Goal: Find specific fact: Find specific fact

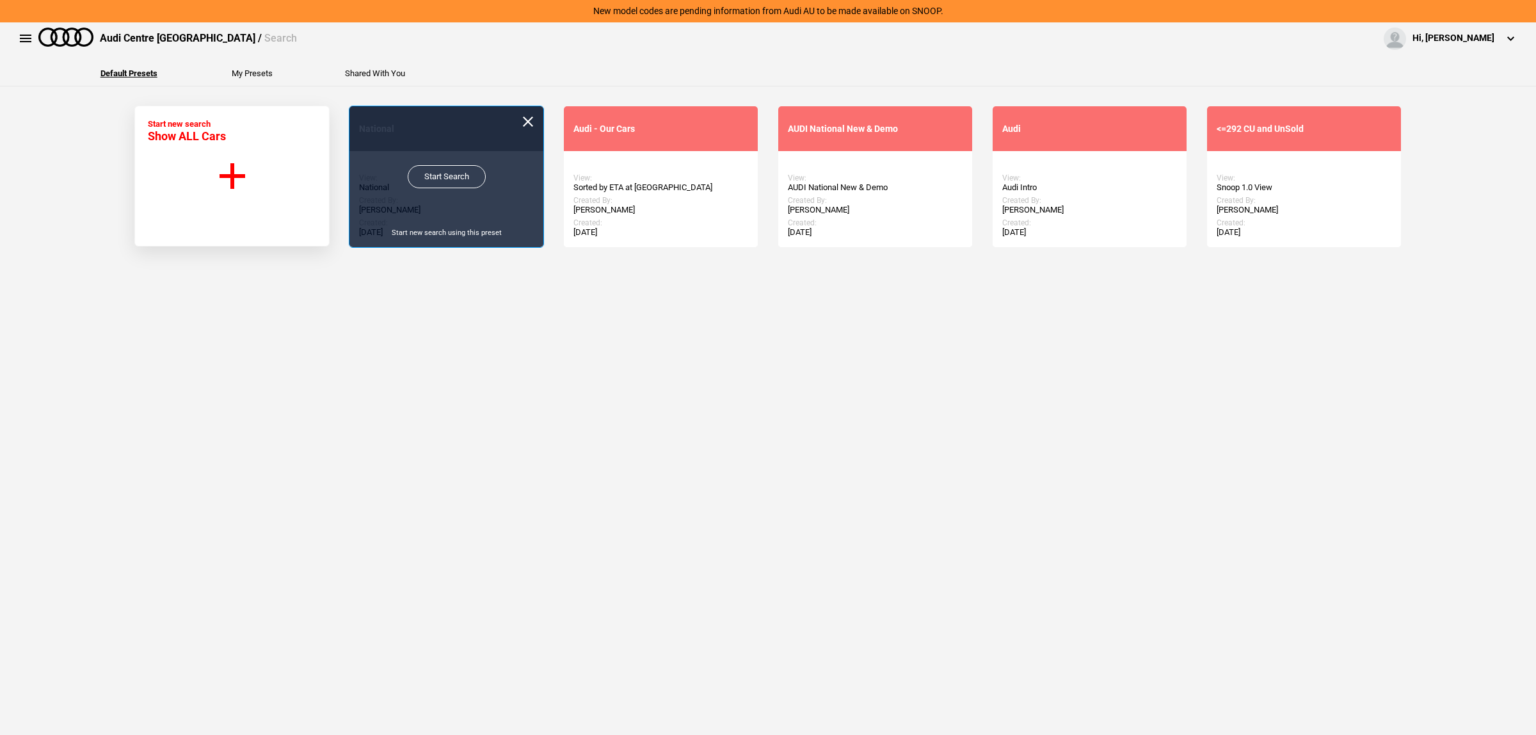
click at [437, 178] on link "Start Search" at bounding box center [447, 176] width 78 height 23
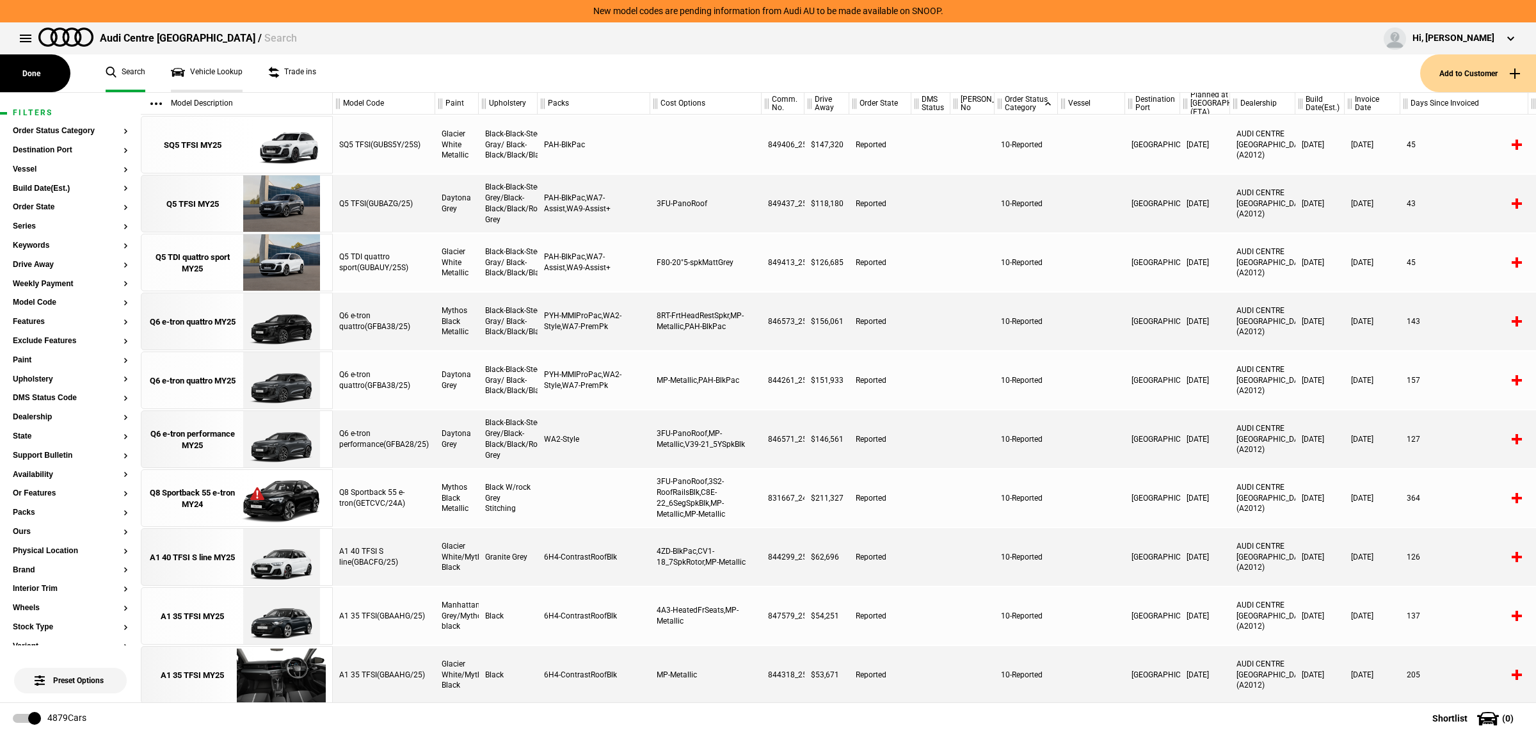
click at [196, 75] on link "Vehicle Lookup" at bounding box center [207, 73] width 72 height 38
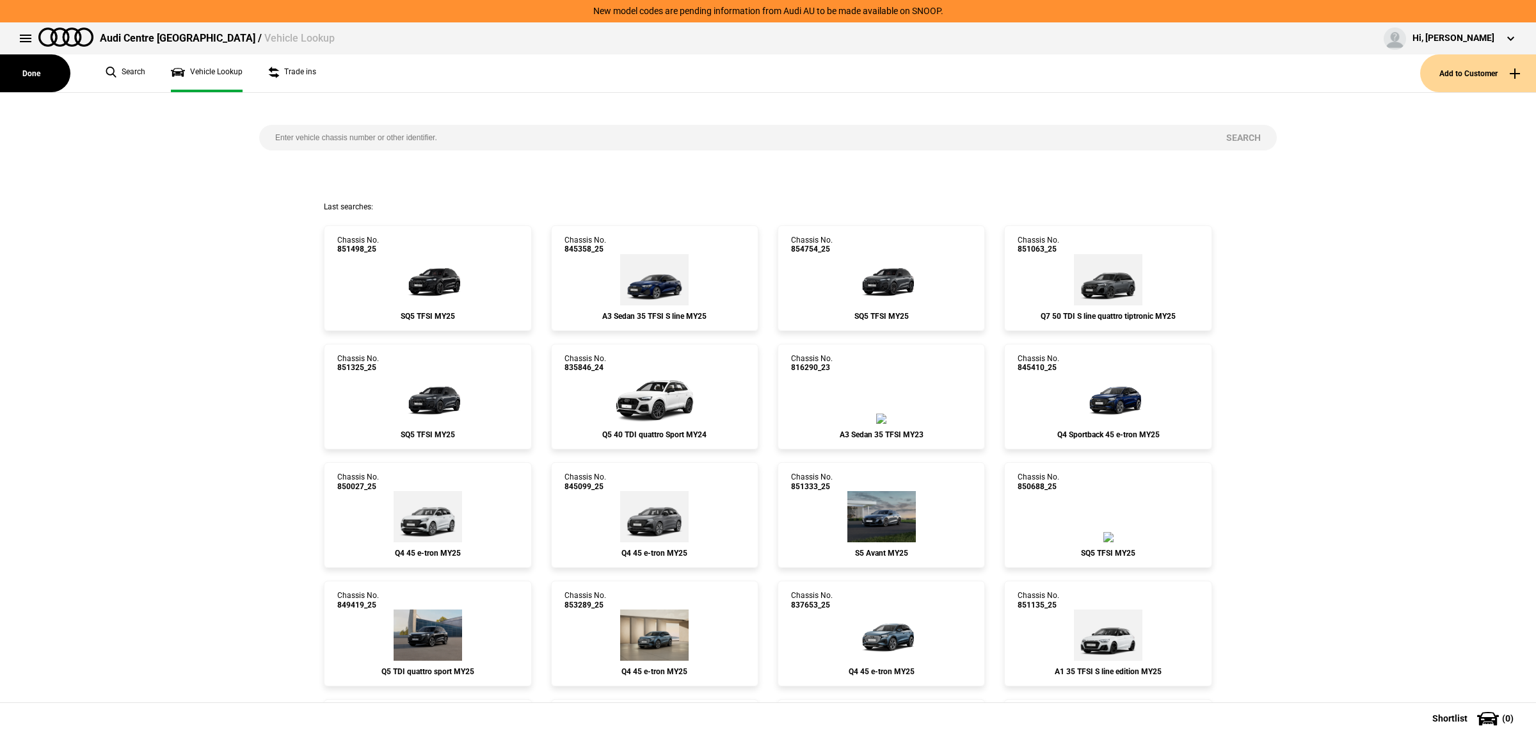
click at [452, 135] on input "search" at bounding box center [734, 138] width 951 height 26
paste input "849403"
type input "849403"
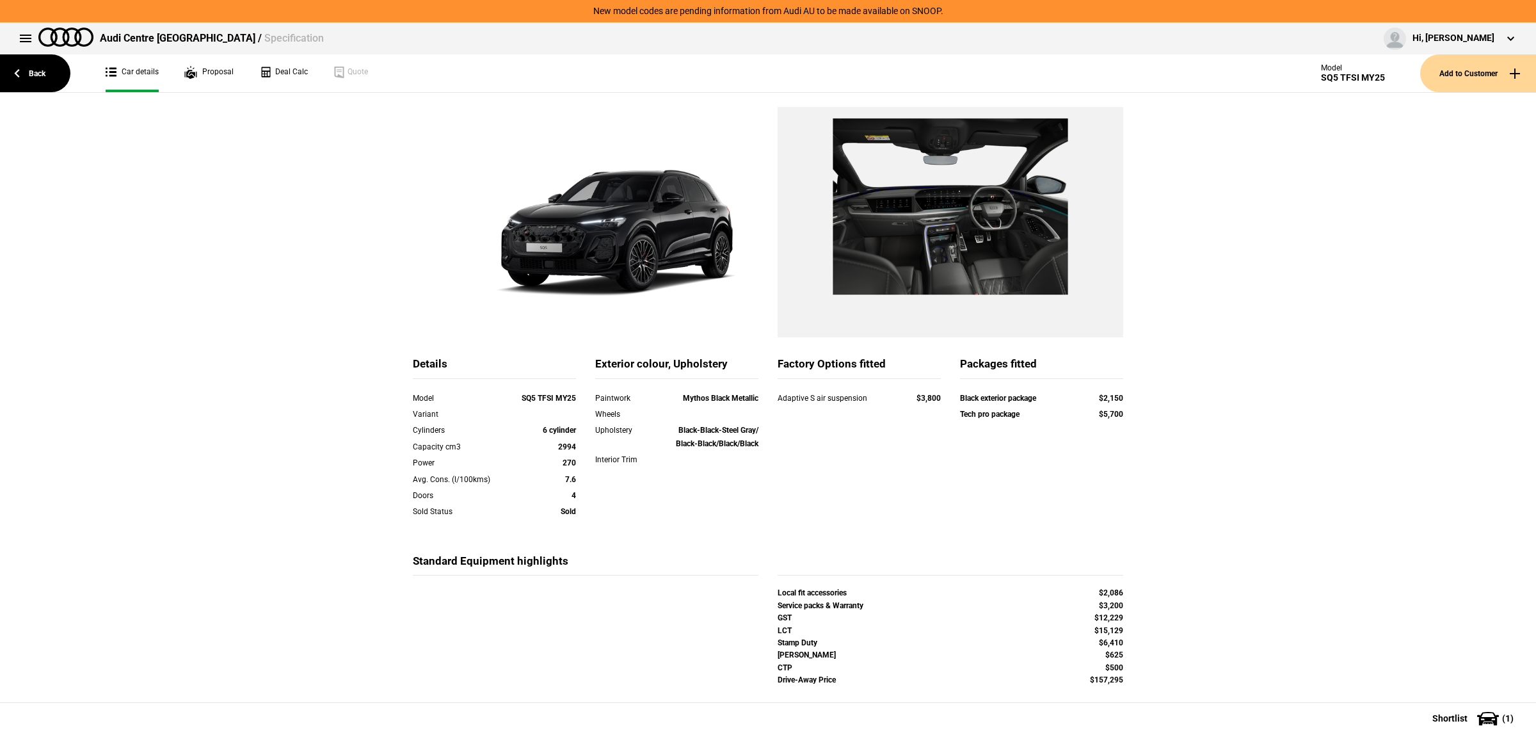
scroll to position [61, 0]
click at [52, 76] on link "Back" at bounding box center [35, 73] width 70 height 38
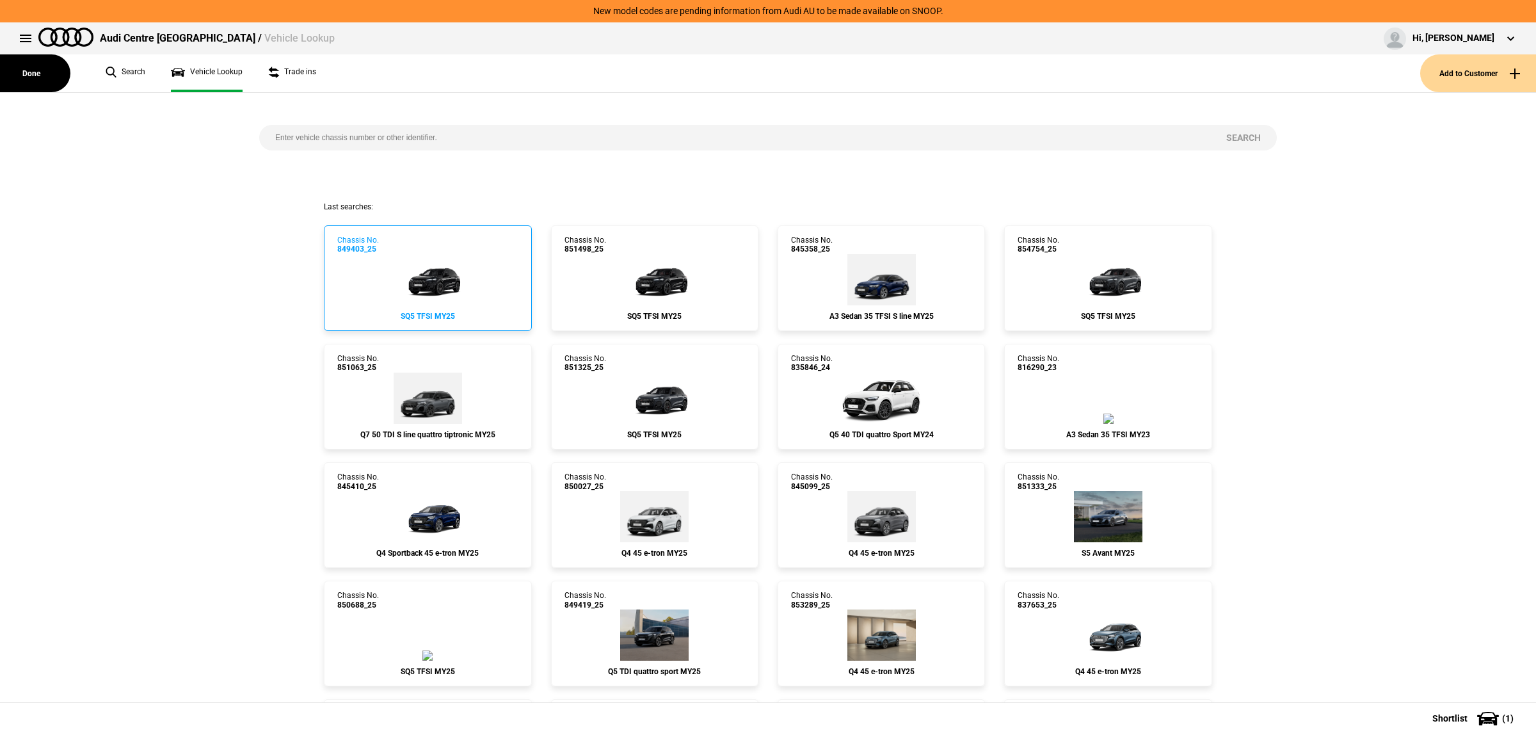
click at [469, 284] on link "Chassis No. 849403_25 SQ5 TFSI MY25" at bounding box center [427, 278] width 207 height 106
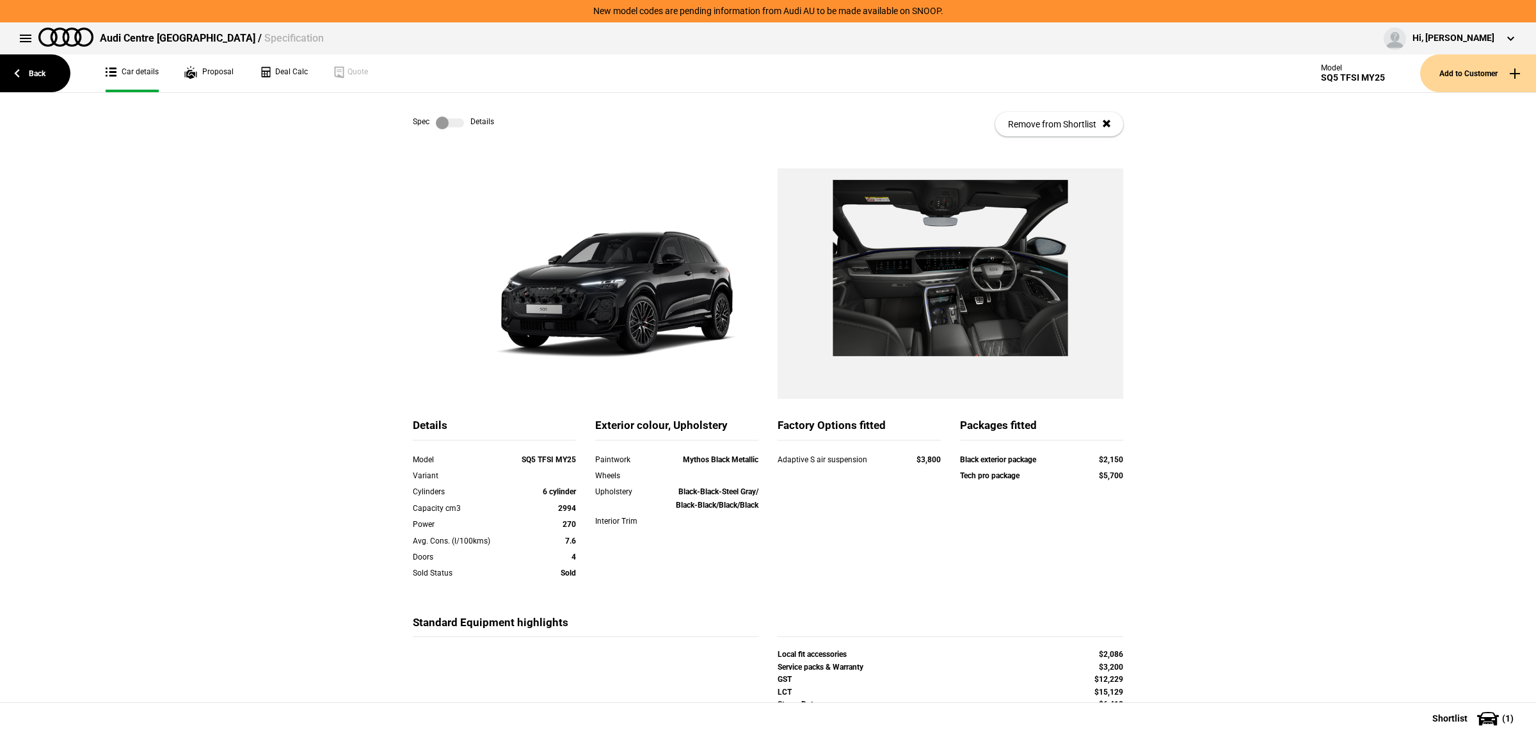
click at [456, 123] on label at bounding box center [450, 123] width 28 height 13
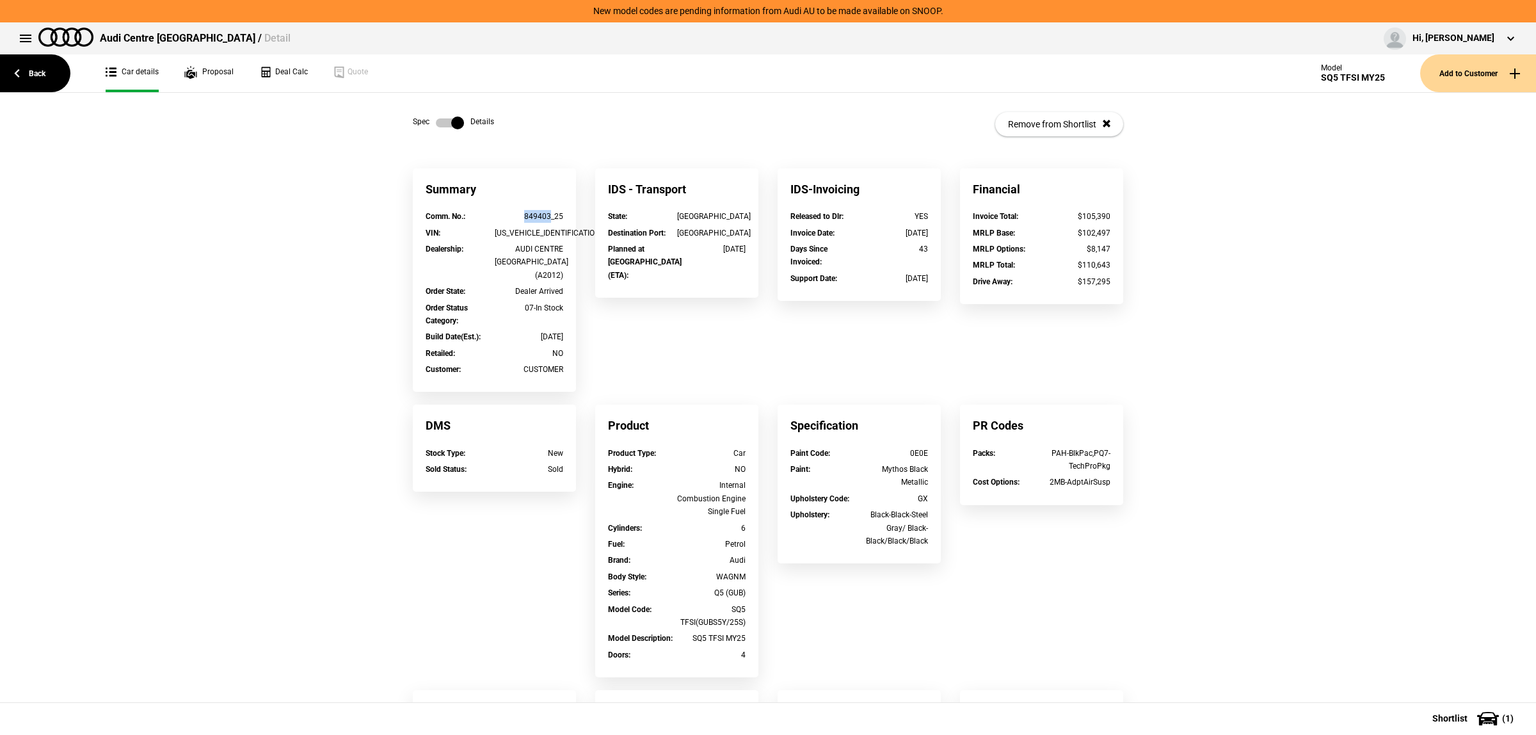
drag, startPoint x: 546, startPoint y: 218, endPoint x: 498, endPoint y: 213, distance: 48.2
click at [498, 213] on div "849403_25" at bounding box center [529, 216] width 69 height 13
copy div "849403"
